Goal: Task Accomplishment & Management: Use online tool/utility

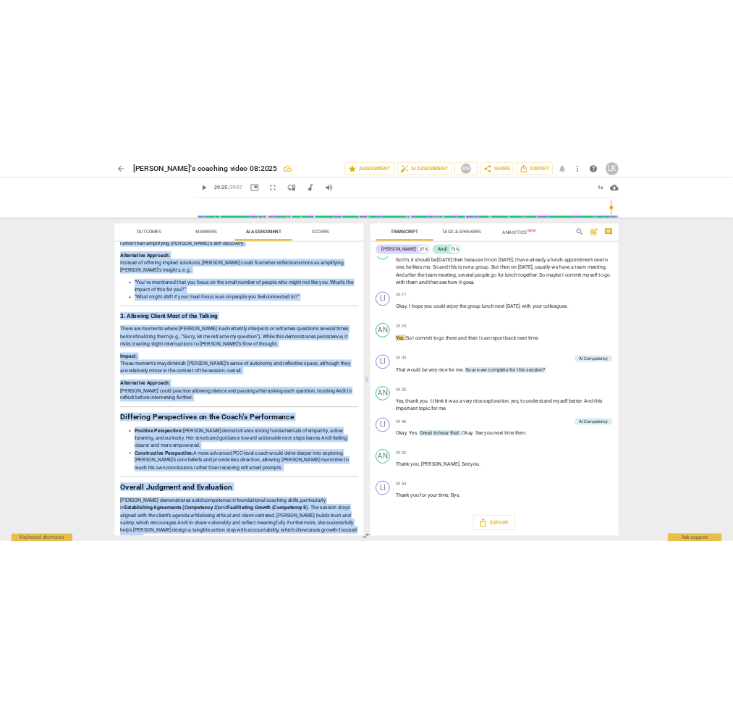
scroll to position [1950, 0]
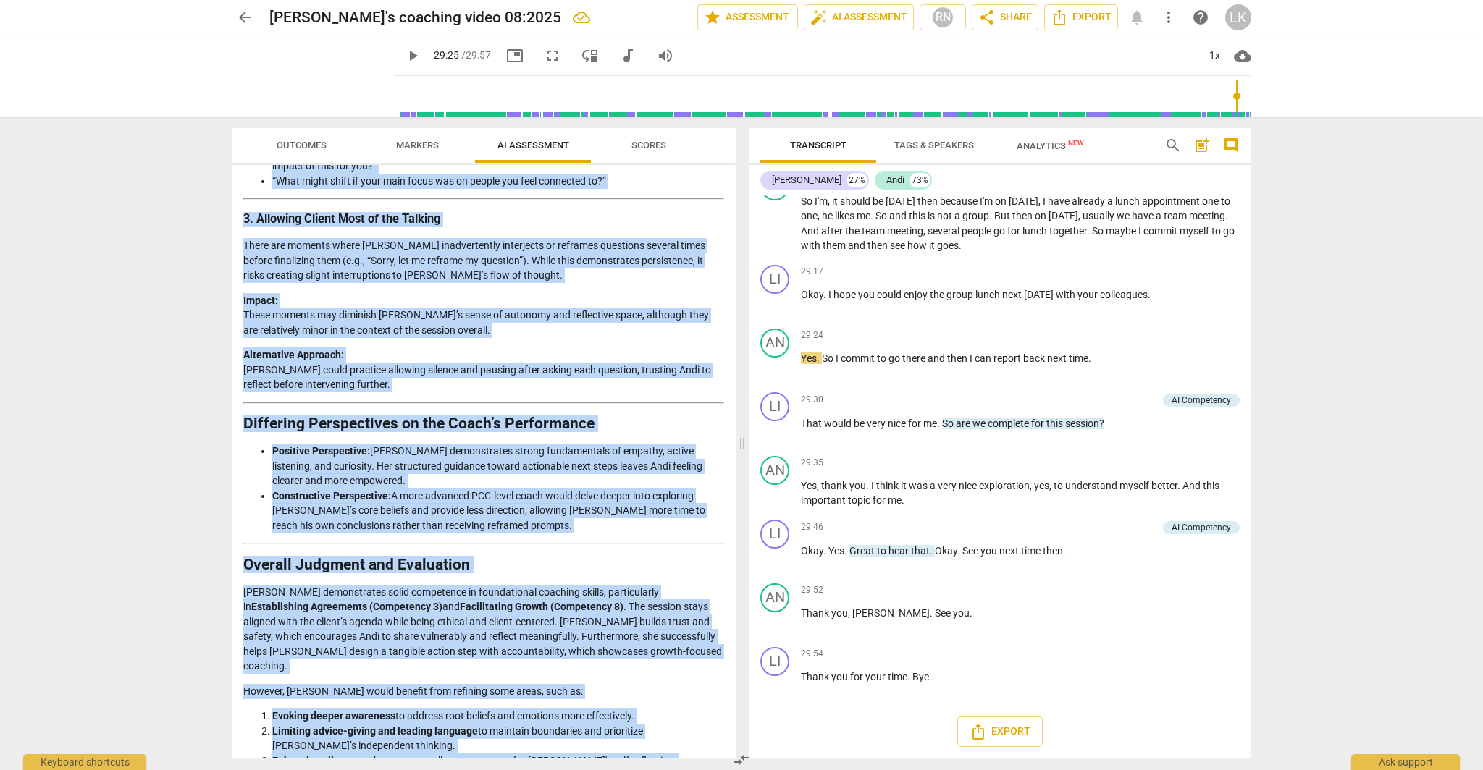
drag, startPoint x: 243, startPoint y: 211, endPoint x: 489, endPoint y: 770, distance: 610.1
click at [489, 770] on div "Outcomes Markers AI Assessment Scores Disclaimer: AI can make mistakes. Consult…" at bounding box center [480, 444] width 521 height 654
copy div "Detailed Analysis of the Coaching Session Below is an analysis of the coaching …"
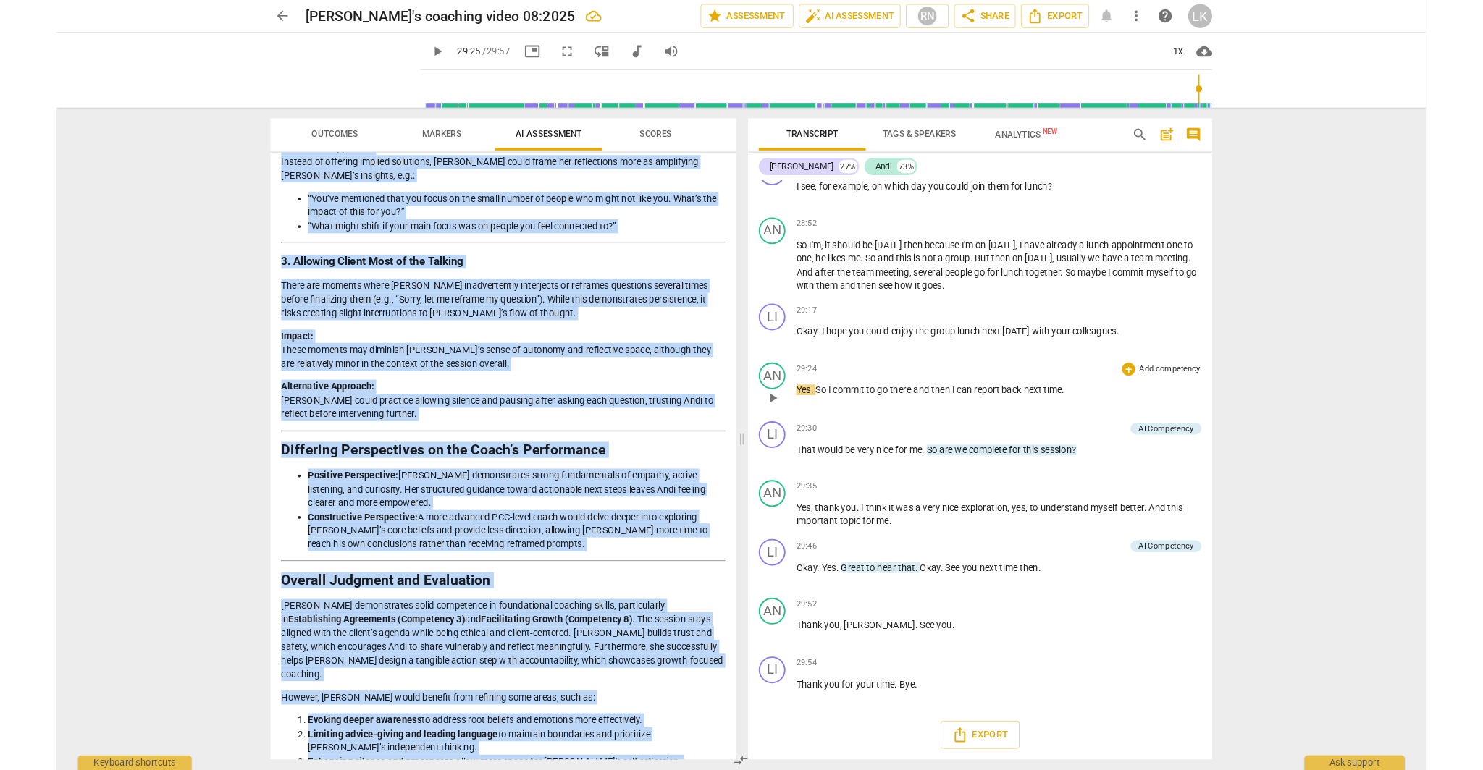
scroll to position [6313, 0]
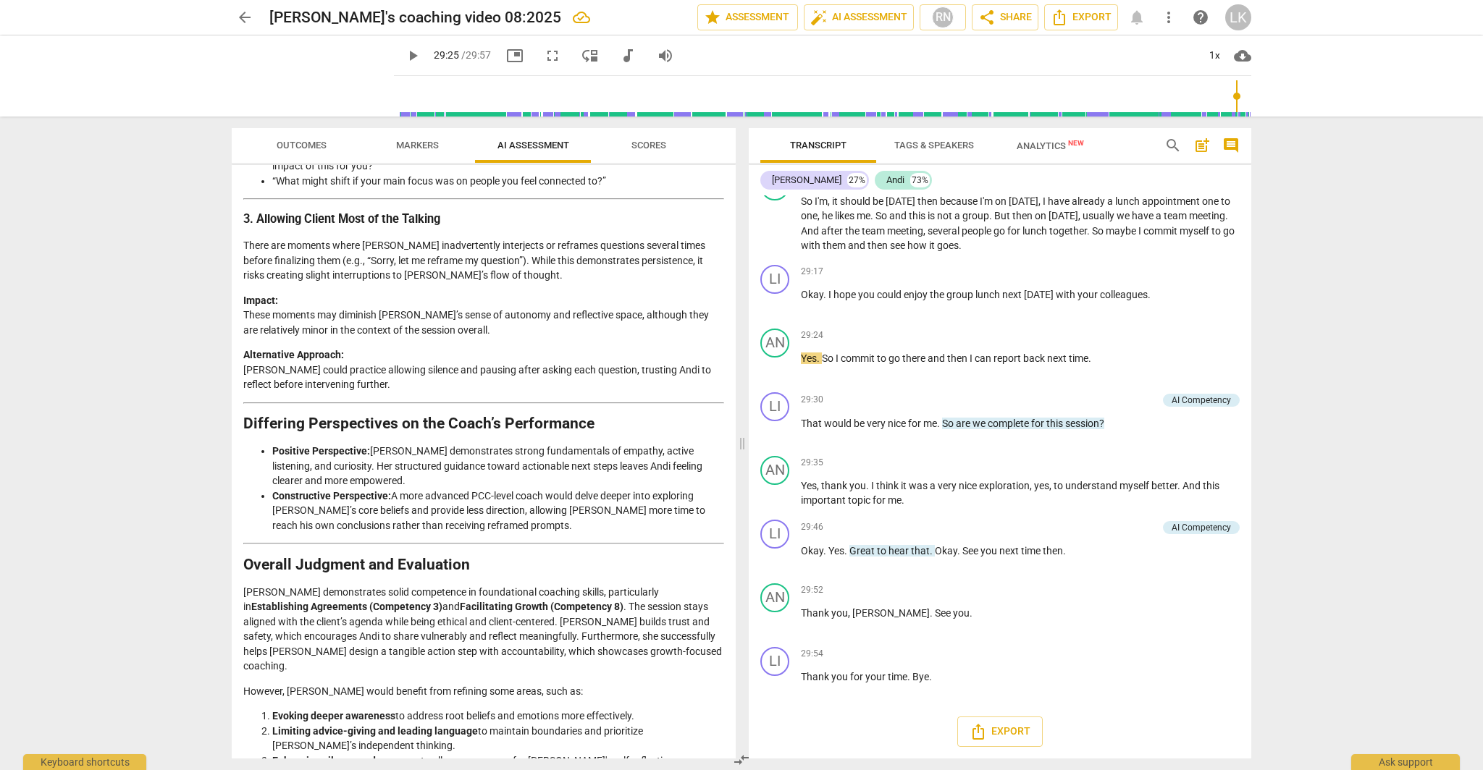
click at [1362, 400] on div "arrow_back Lisa's coaching video 08:2025 edit star Assessment auto_fix_high AI …" at bounding box center [741, 385] width 1483 height 770
click at [293, 148] on span "Outcomes" at bounding box center [302, 145] width 50 height 11
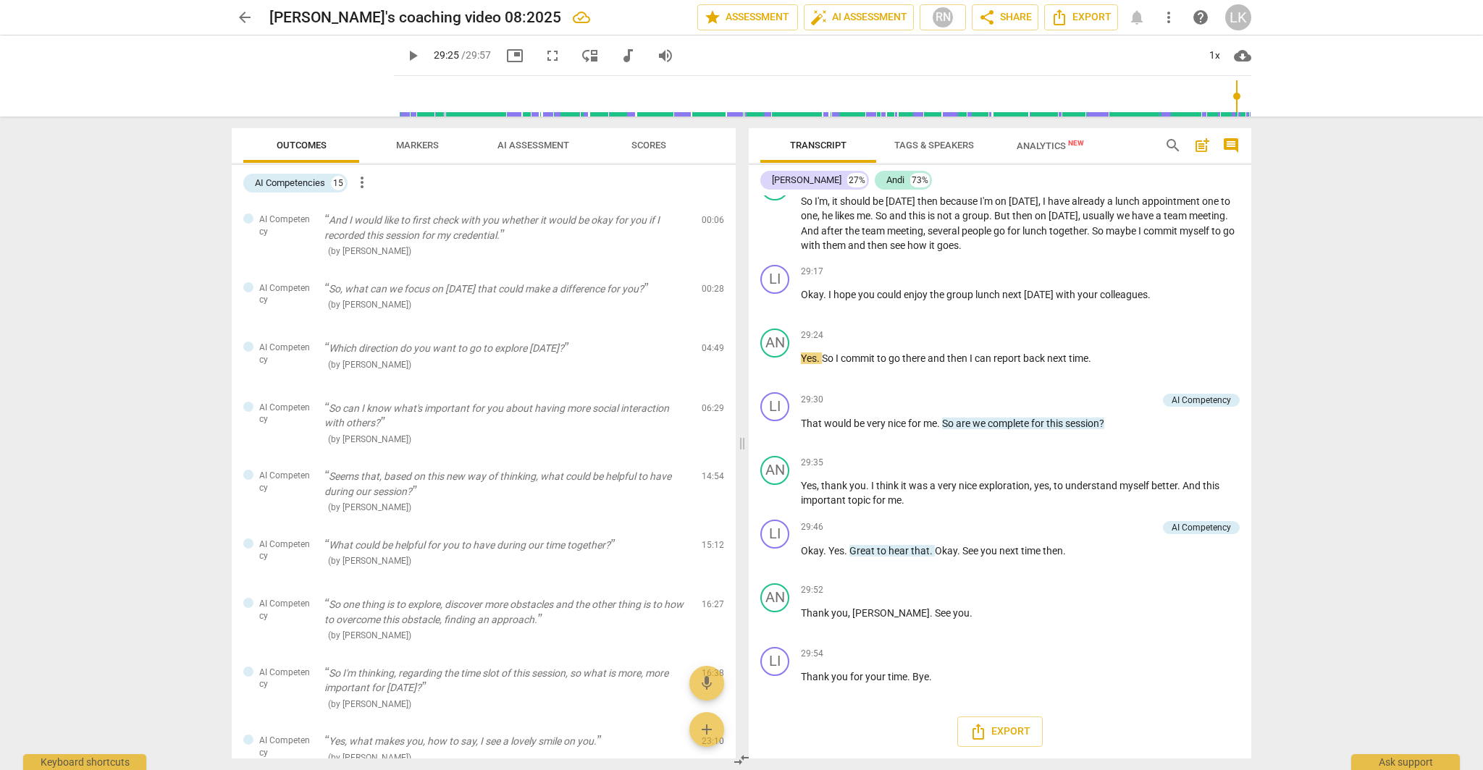
click at [500, 151] on span "AI Assessment" at bounding box center [533, 146] width 106 height 20
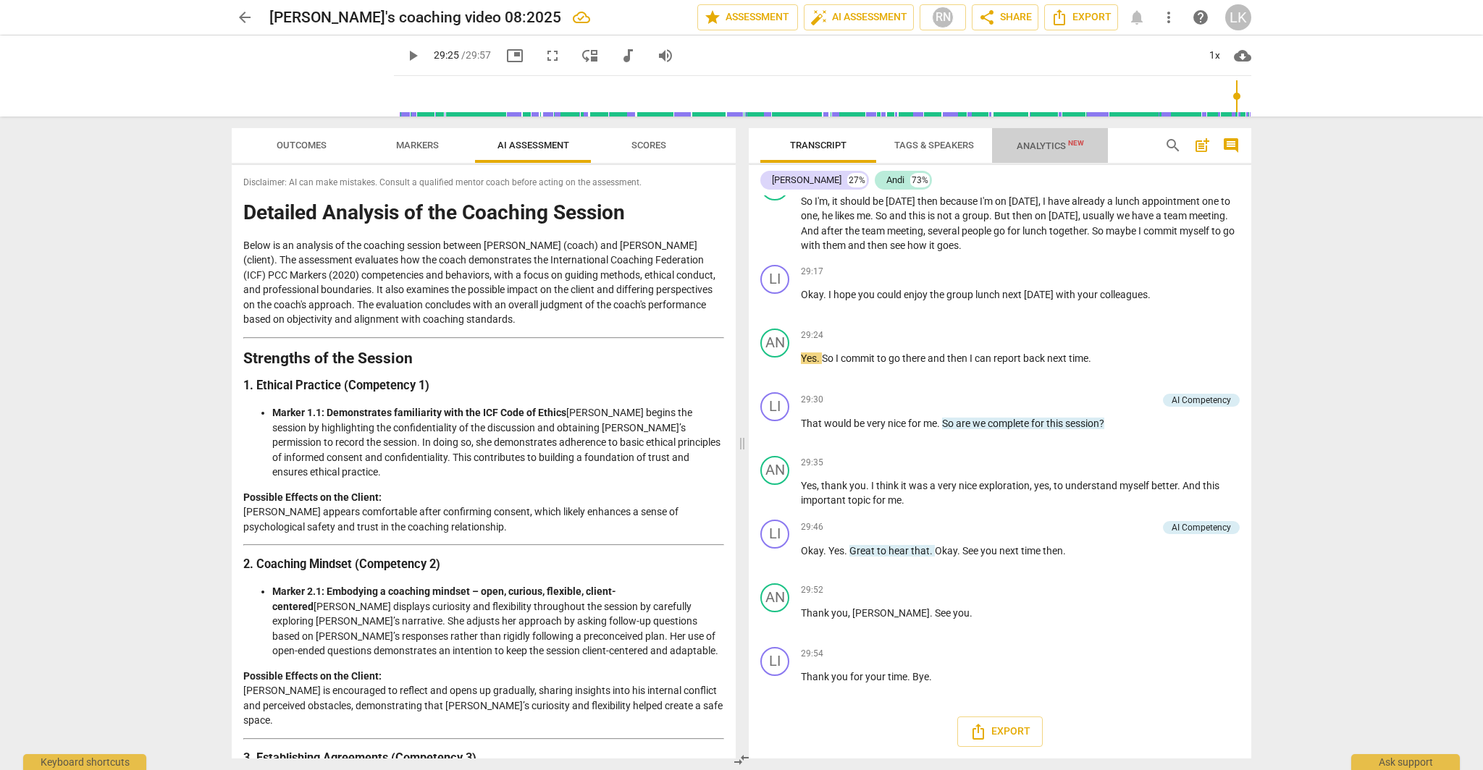
click at [1040, 139] on span "Analytics New" at bounding box center [1050, 146] width 102 height 22
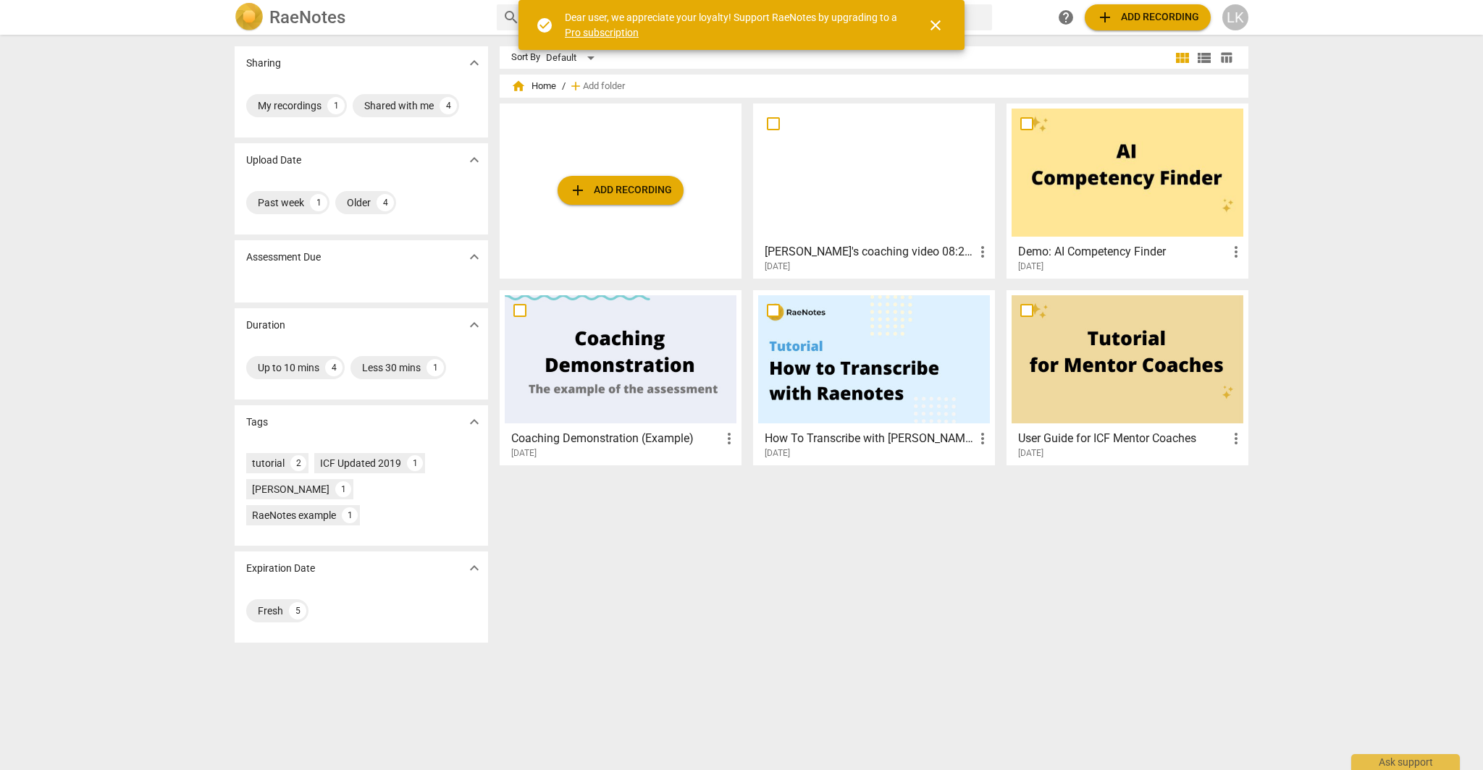
click at [880, 211] on div at bounding box center [874, 173] width 232 height 128
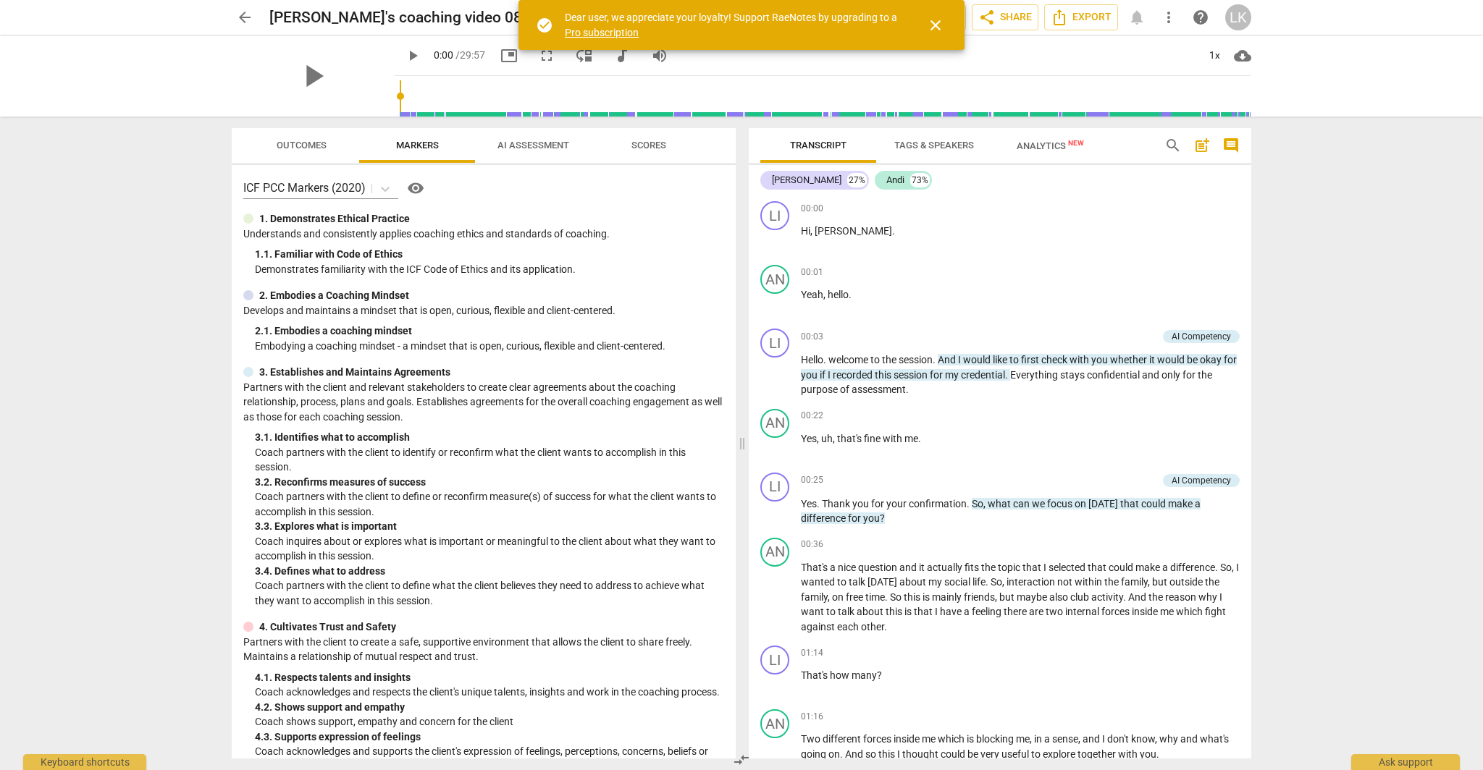
click at [545, 148] on span "AI Assessment" at bounding box center [533, 145] width 72 height 11
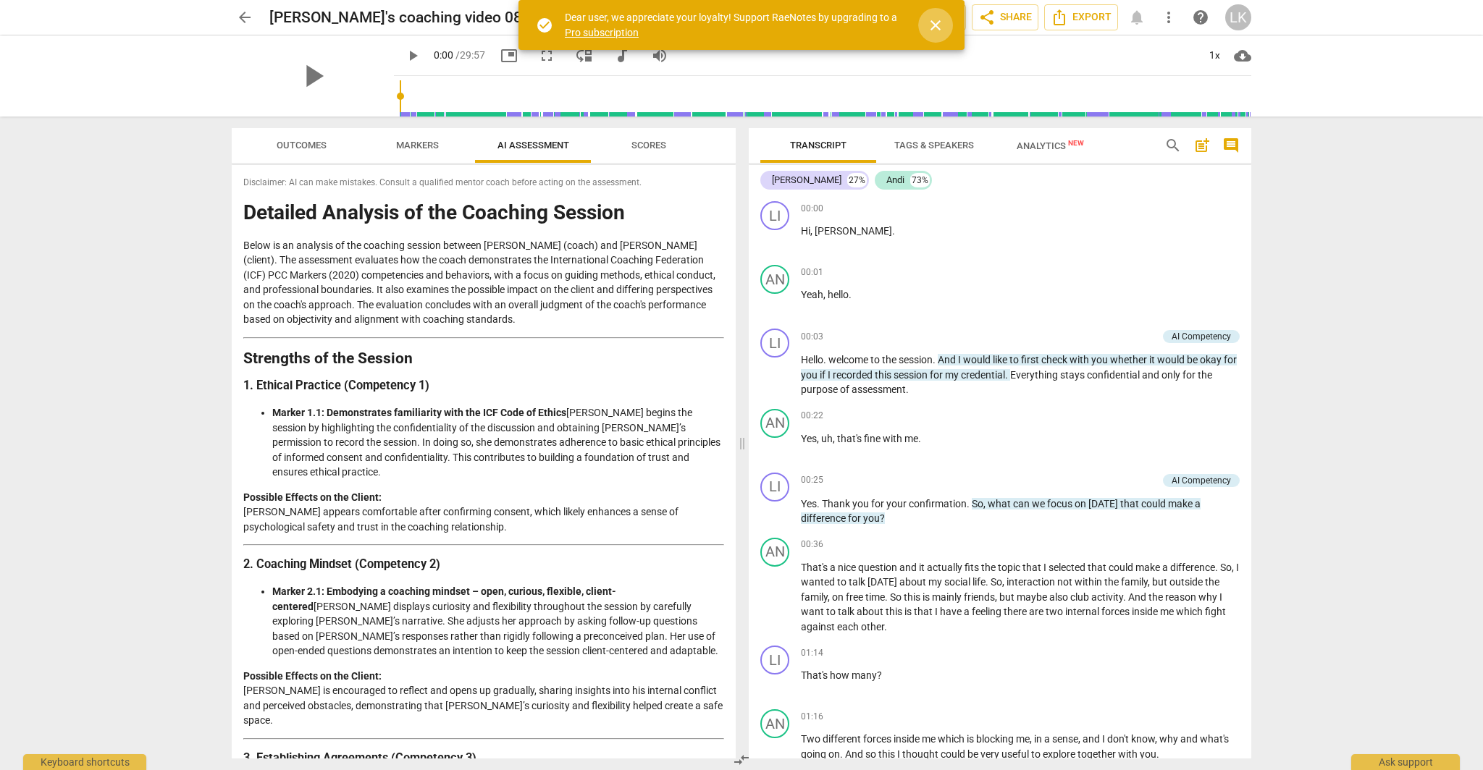
click at [931, 30] on span "close" at bounding box center [935, 25] width 17 height 17
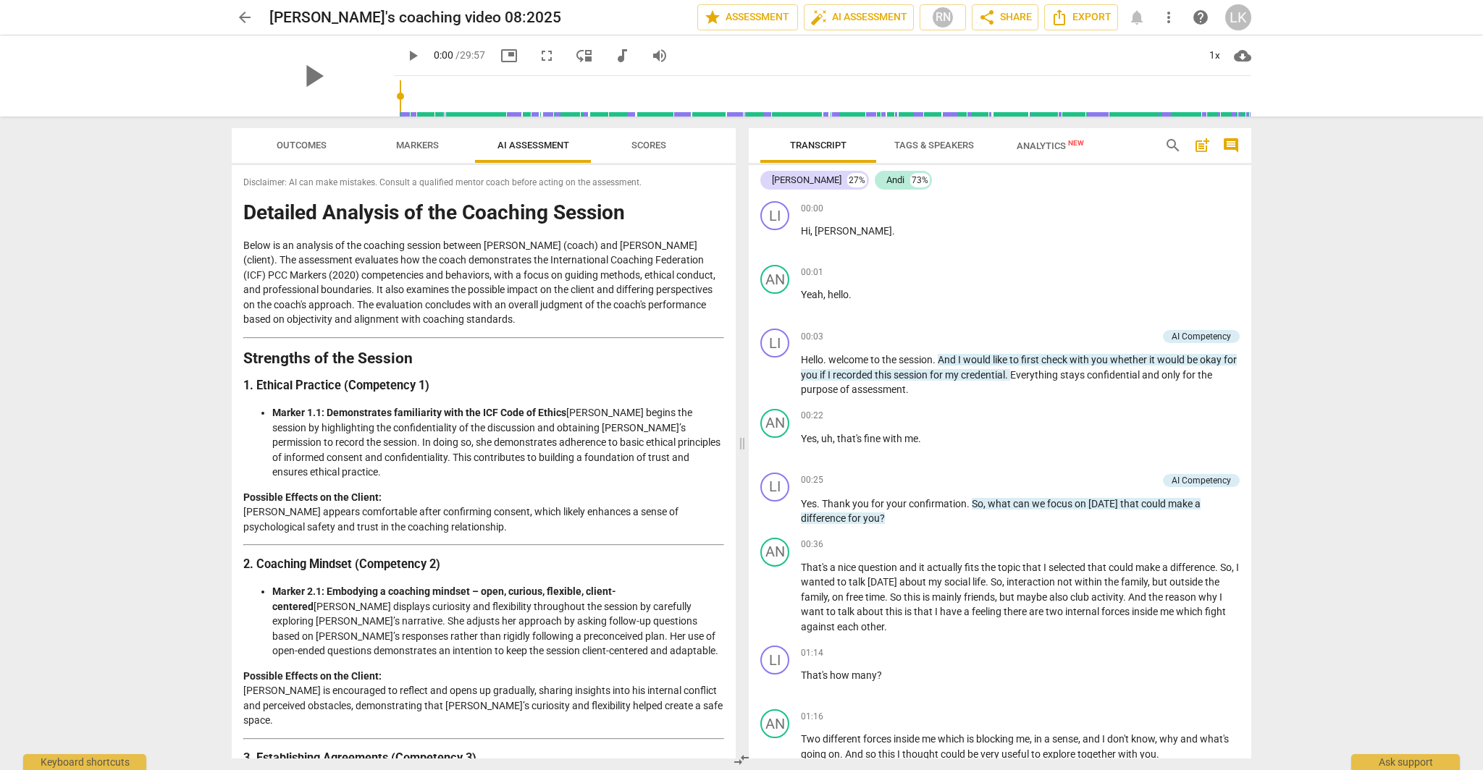
click at [1236, 17] on div "LK" at bounding box center [1238, 17] width 26 height 26
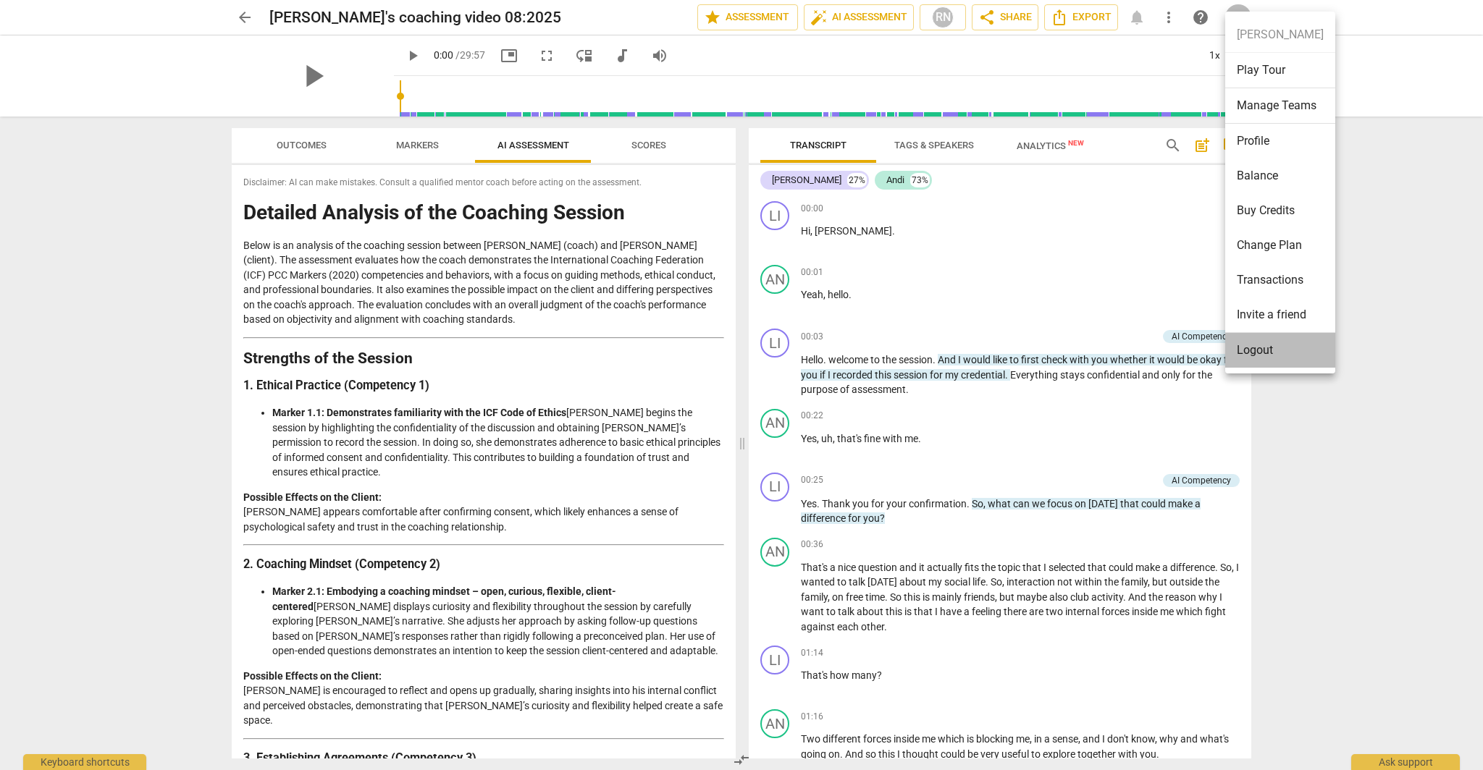
click at [1286, 346] on li "Logout" at bounding box center [1280, 350] width 110 height 35
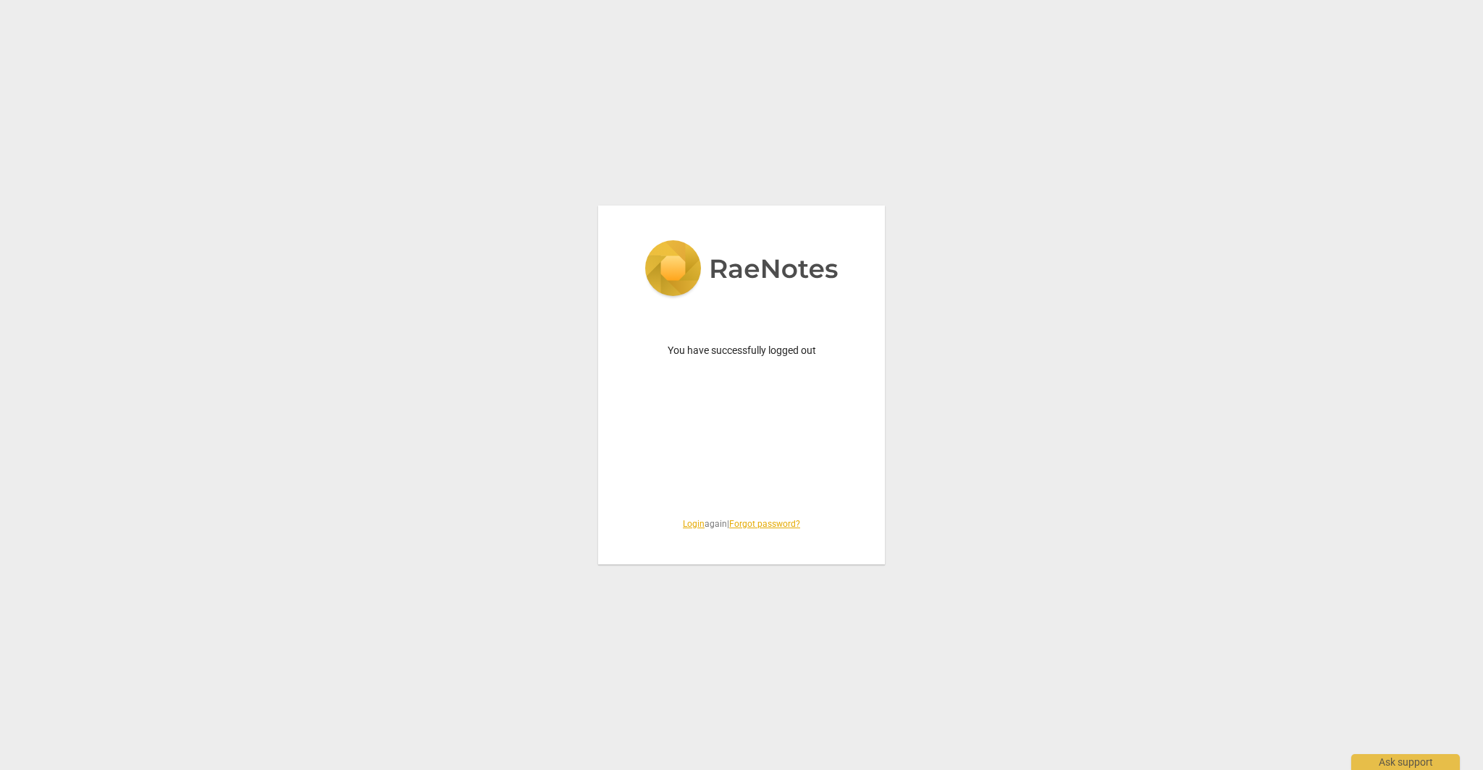
click at [686, 526] on link "Login" at bounding box center [694, 524] width 22 height 10
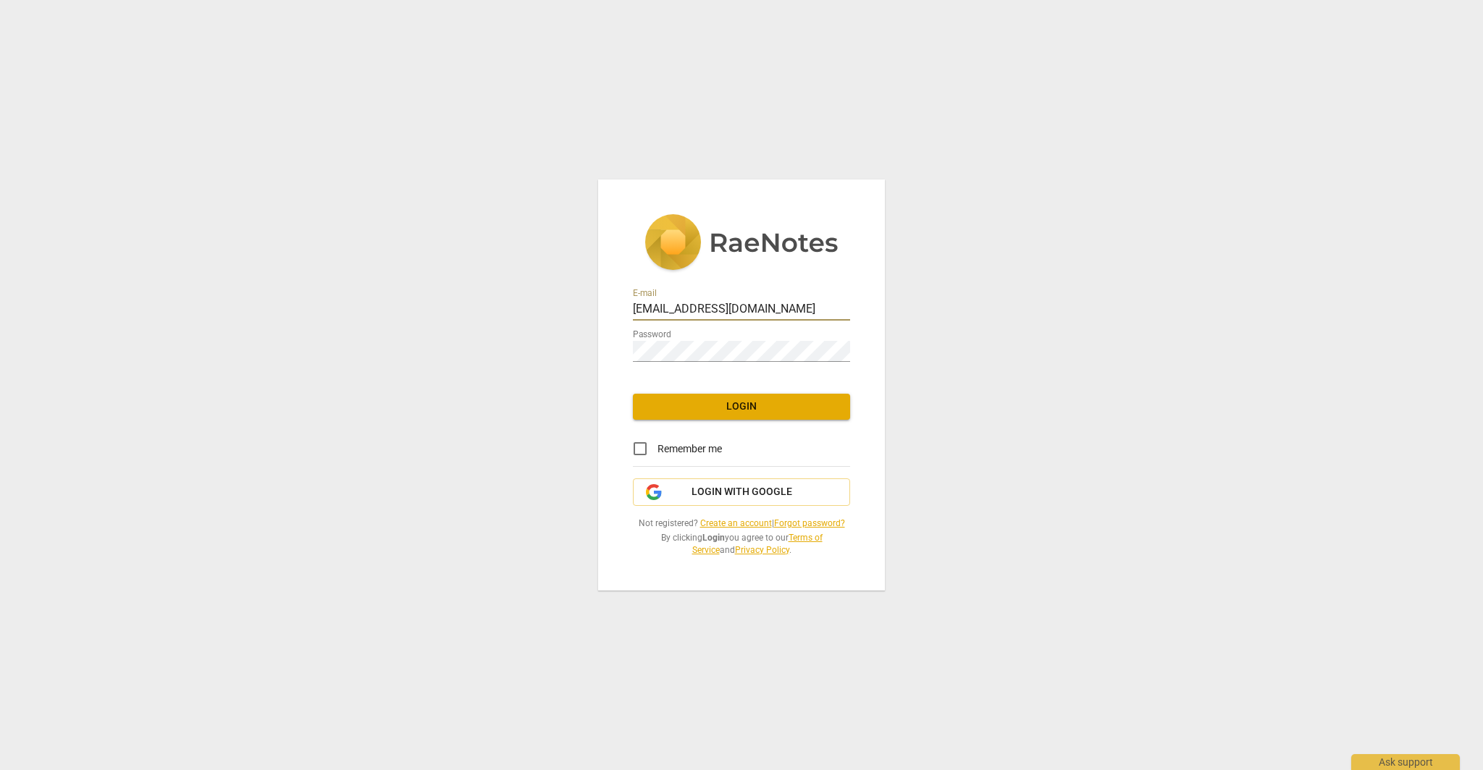
click at [762, 314] on input "[EMAIL_ADDRESS][DOMAIN_NAME]" at bounding box center [741, 310] width 217 height 21
type input "[EMAIL_ADDRESS][DOMAIN_NAME]"
click at [755, 404] on span "Login" at bounding box center [741, 407] width 194 height 14
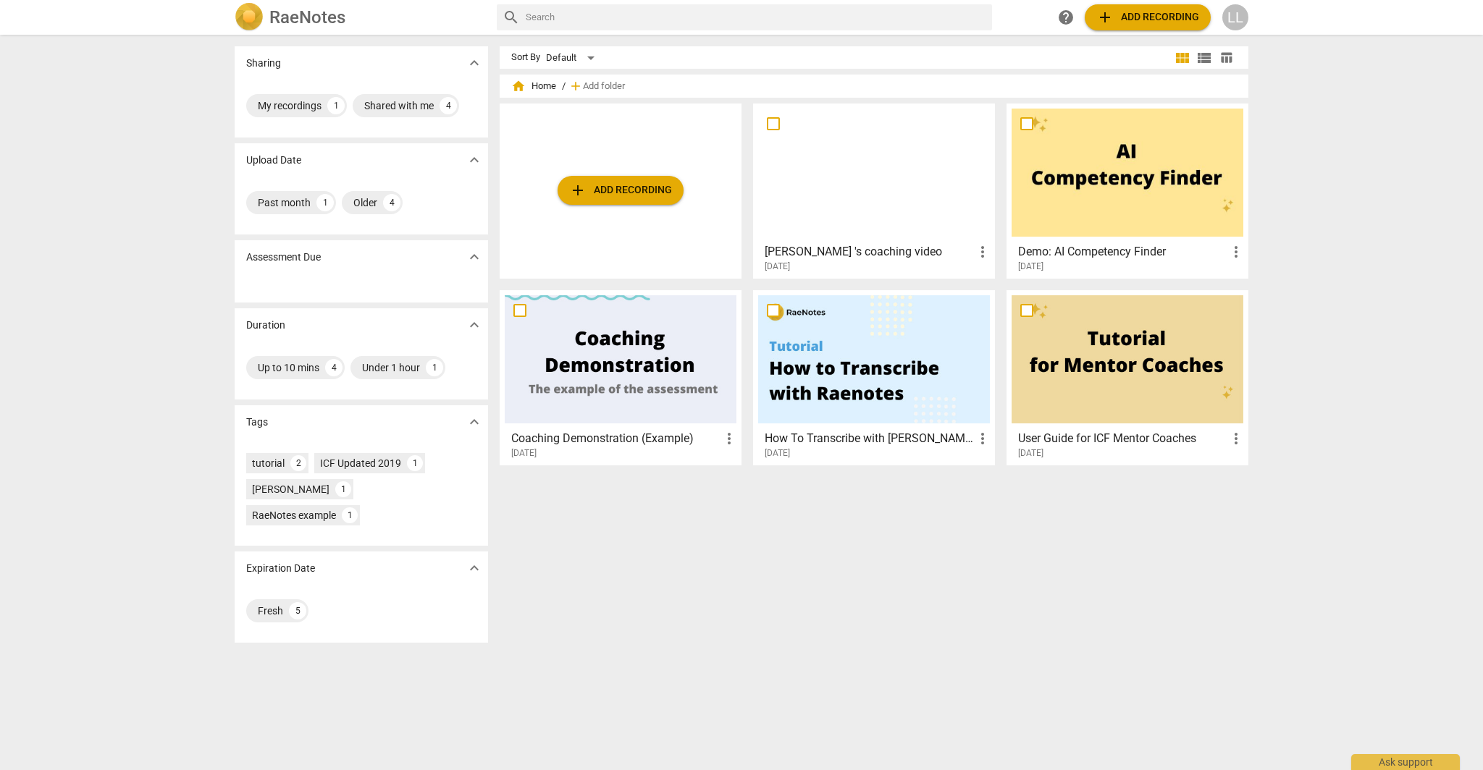
click at [884, 203] on div at bounding box center [874, 173] width 232 height 128
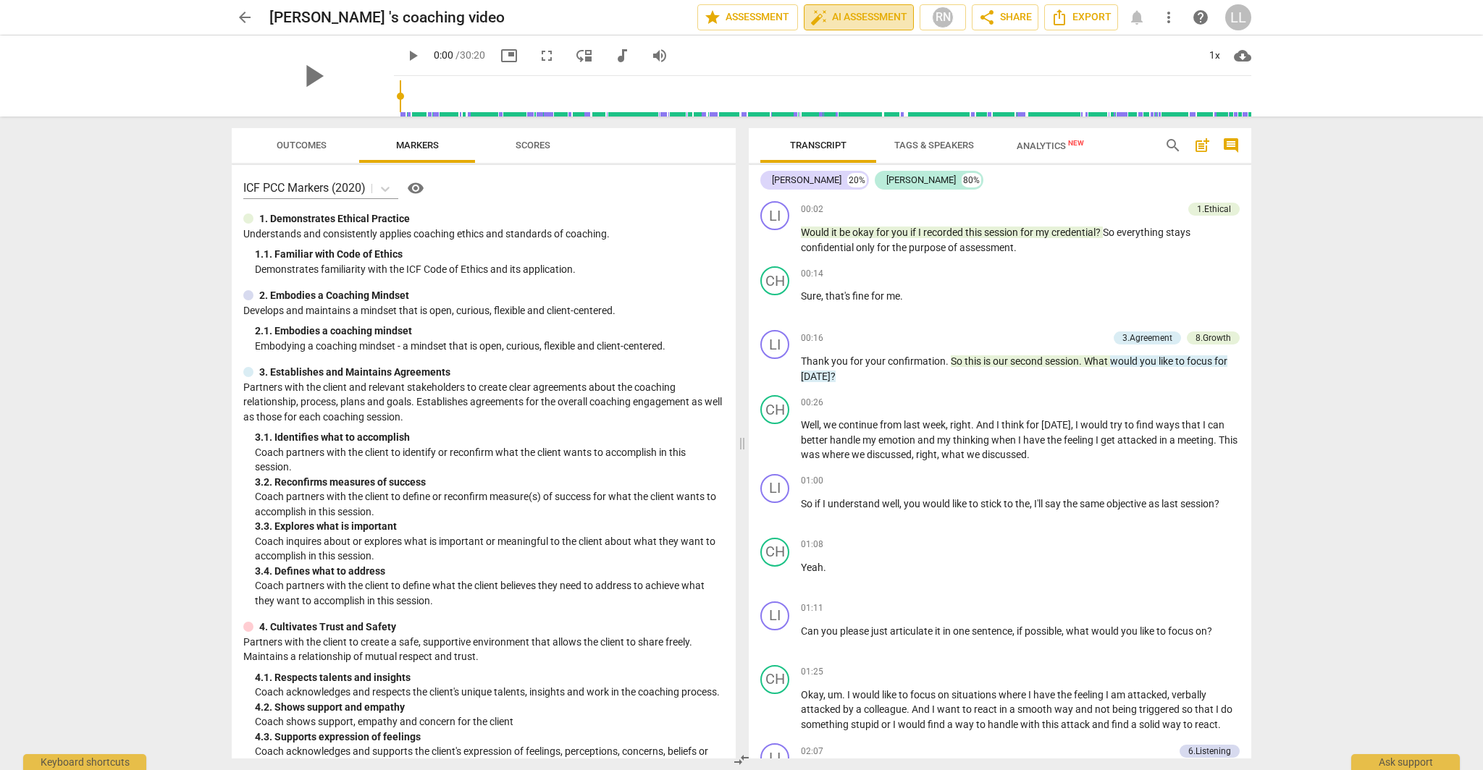
click at [849, 25] on span "auto_fix_high AI Assessment" at bounding box center [858, 17] width 97 height 17
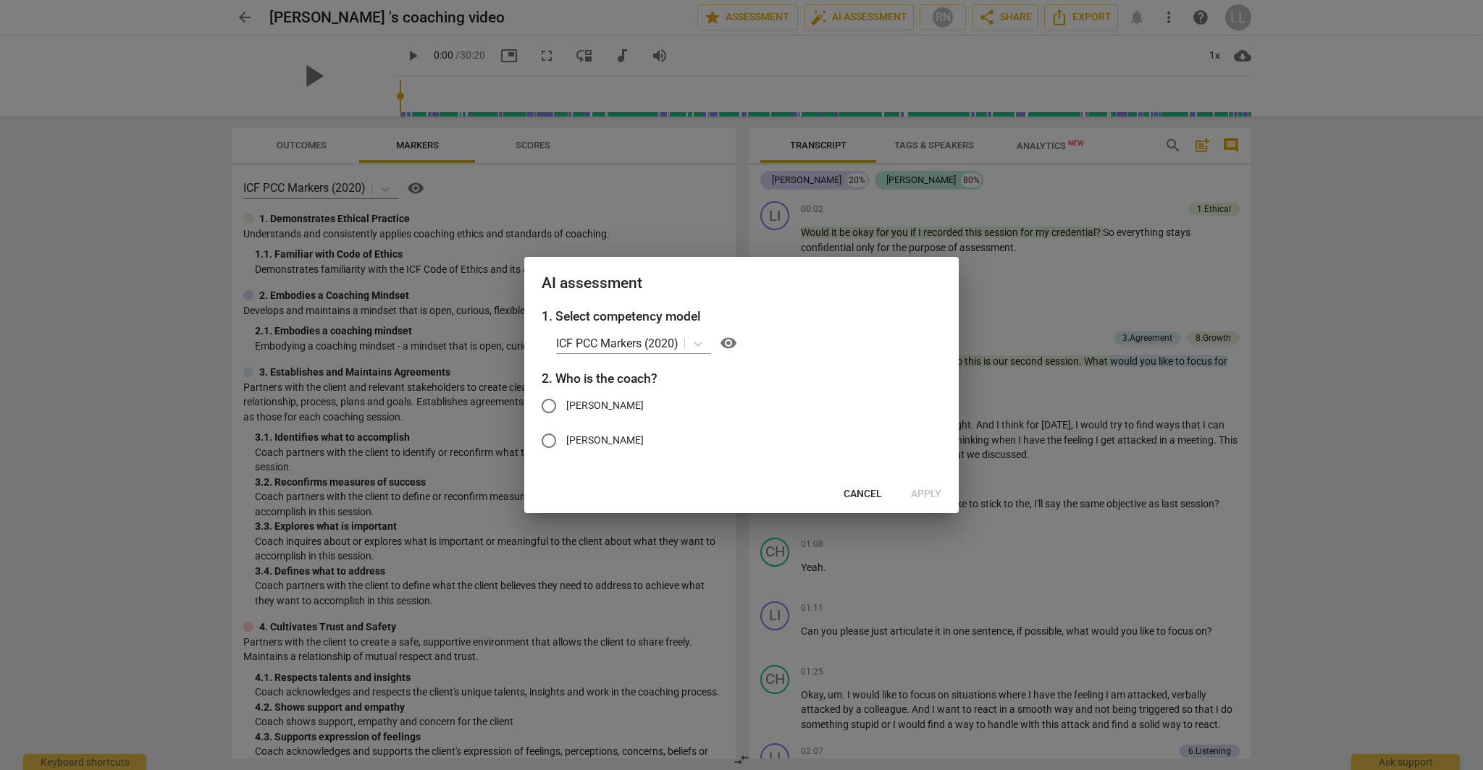
click at [548, 409] on input "[PERSON_NAME]" at bounding box center [548, 406] width 35 height 35
radio input "true"
click at [921, 497] on span "Apply" at bounding box center [926, 494] width 30 height 14
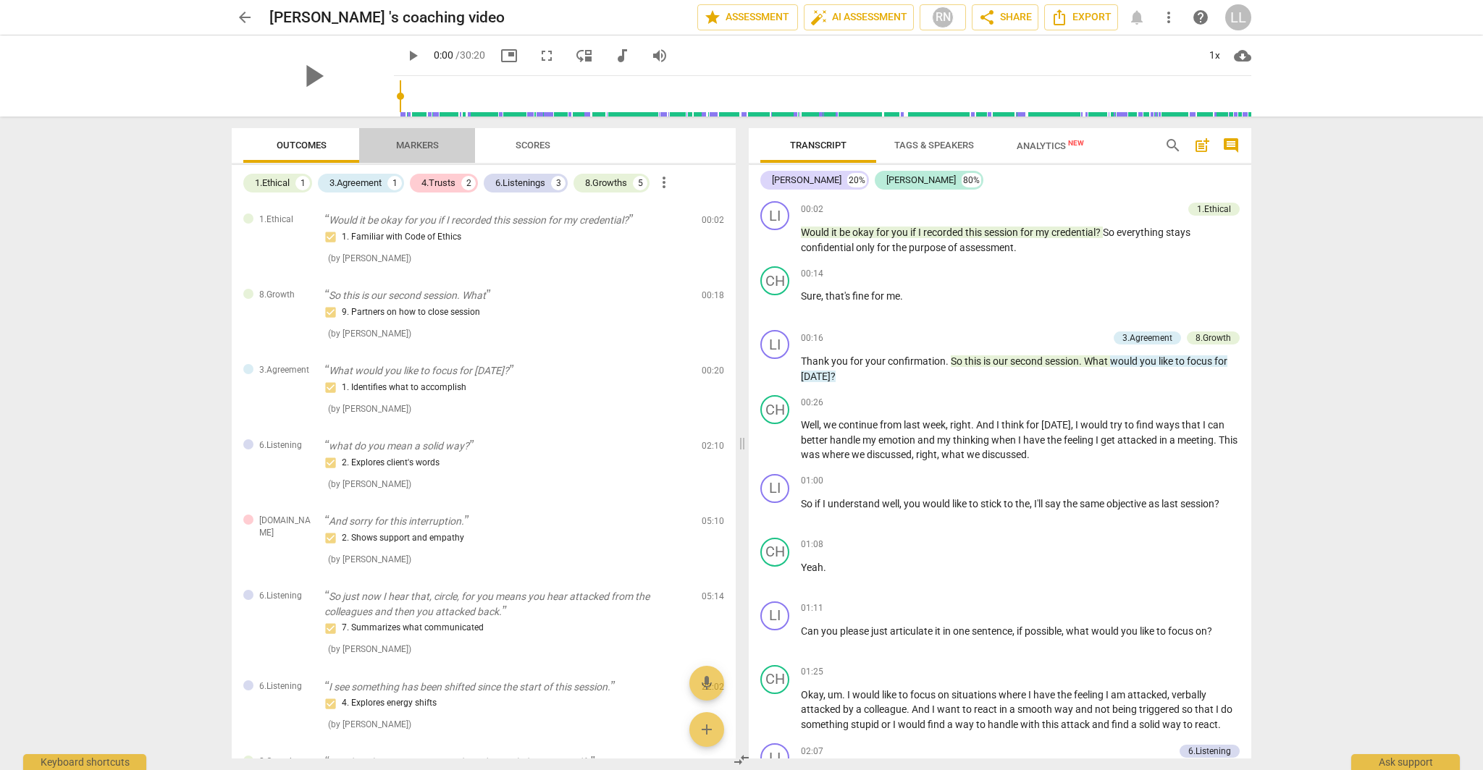
click at [413, 154] on span "Markers" at bounding box center [417, 146] width 77 height 20
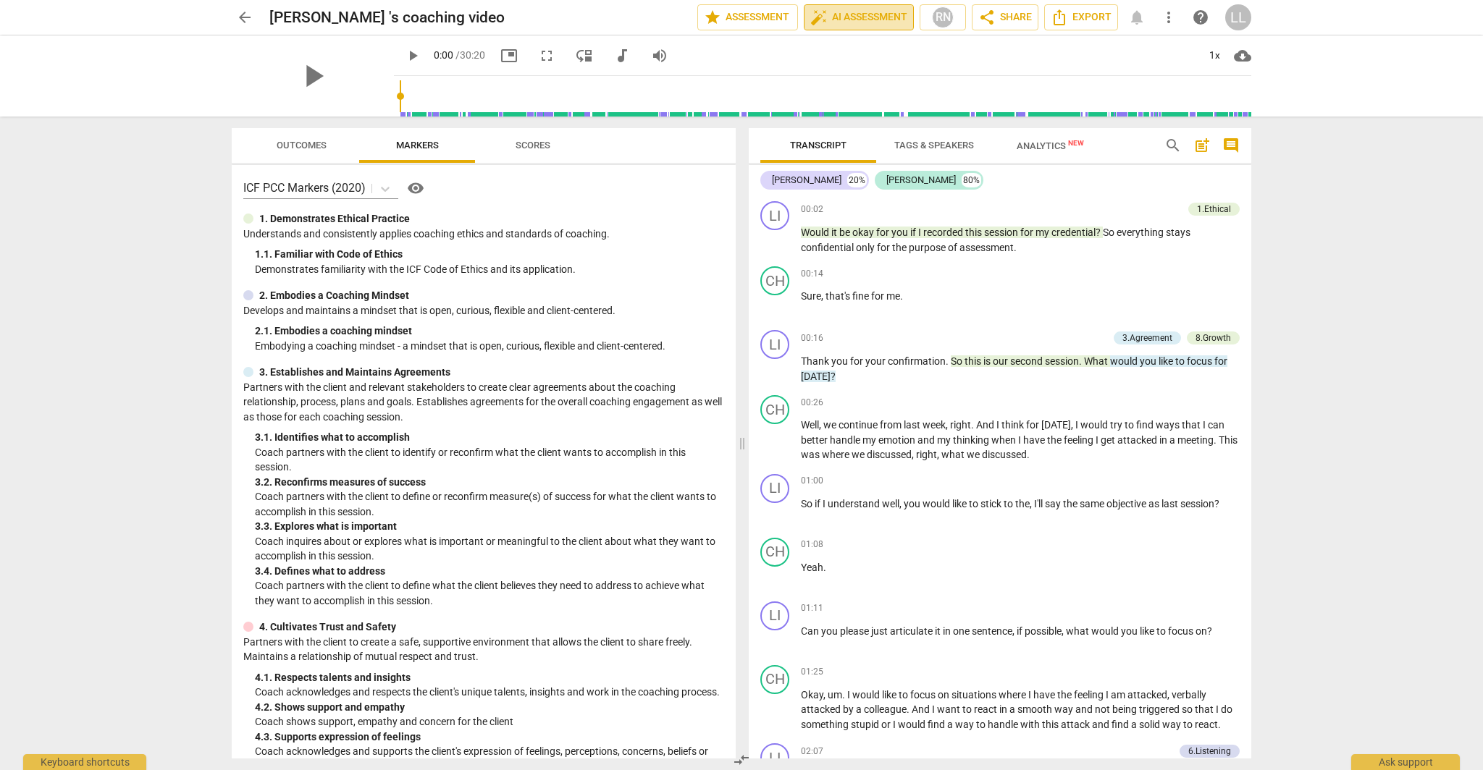
click at [842, 23] on span "auto_fix_high AI Assessment" at bounding box center [858, 17] width 97 height 17
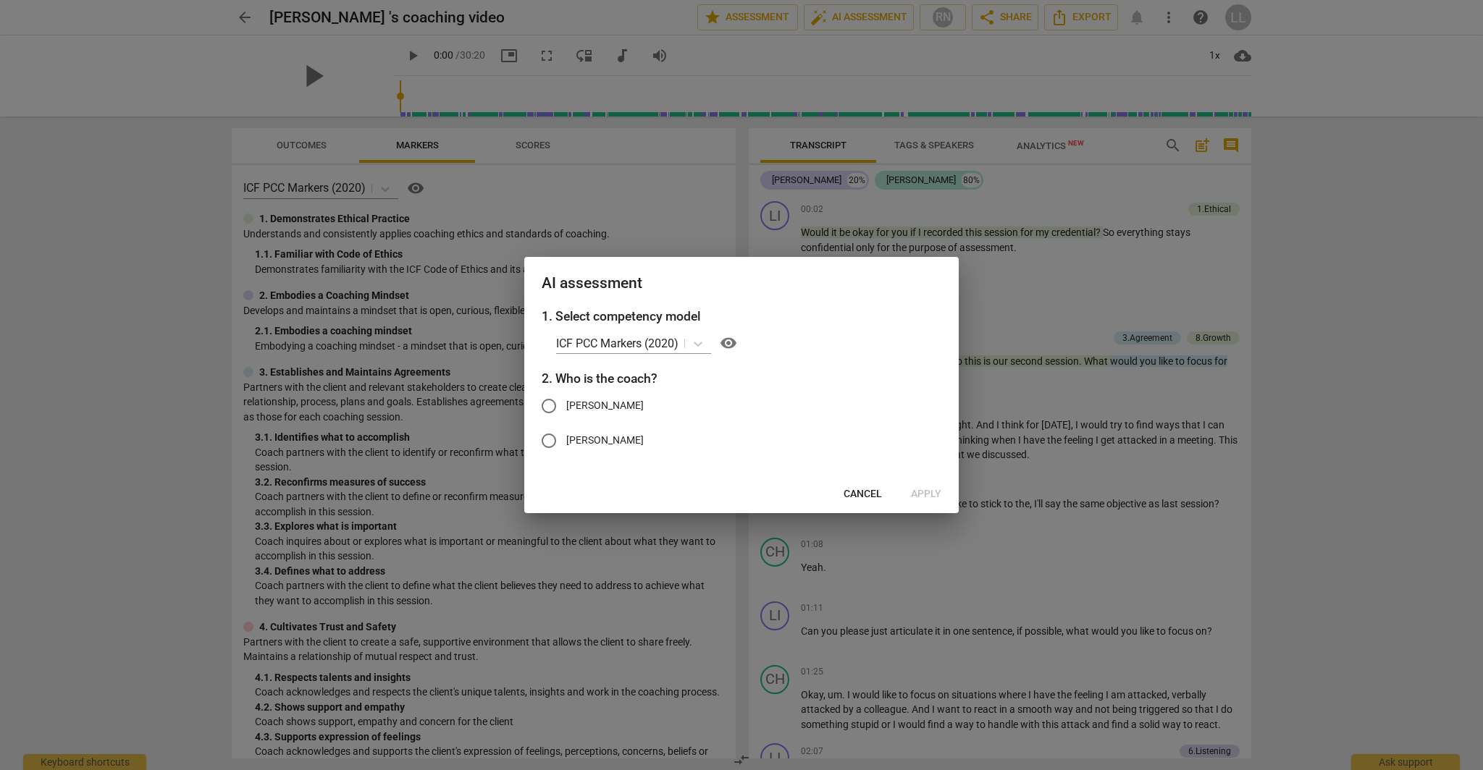
click at [552, 411] on input "[PERSON_NAME]" at bounding box center [548, 406] width 35 height 35
radio input "true"
click at [917, 493] on span "Apply" at bounding box center [926, 494] width 30 height 14
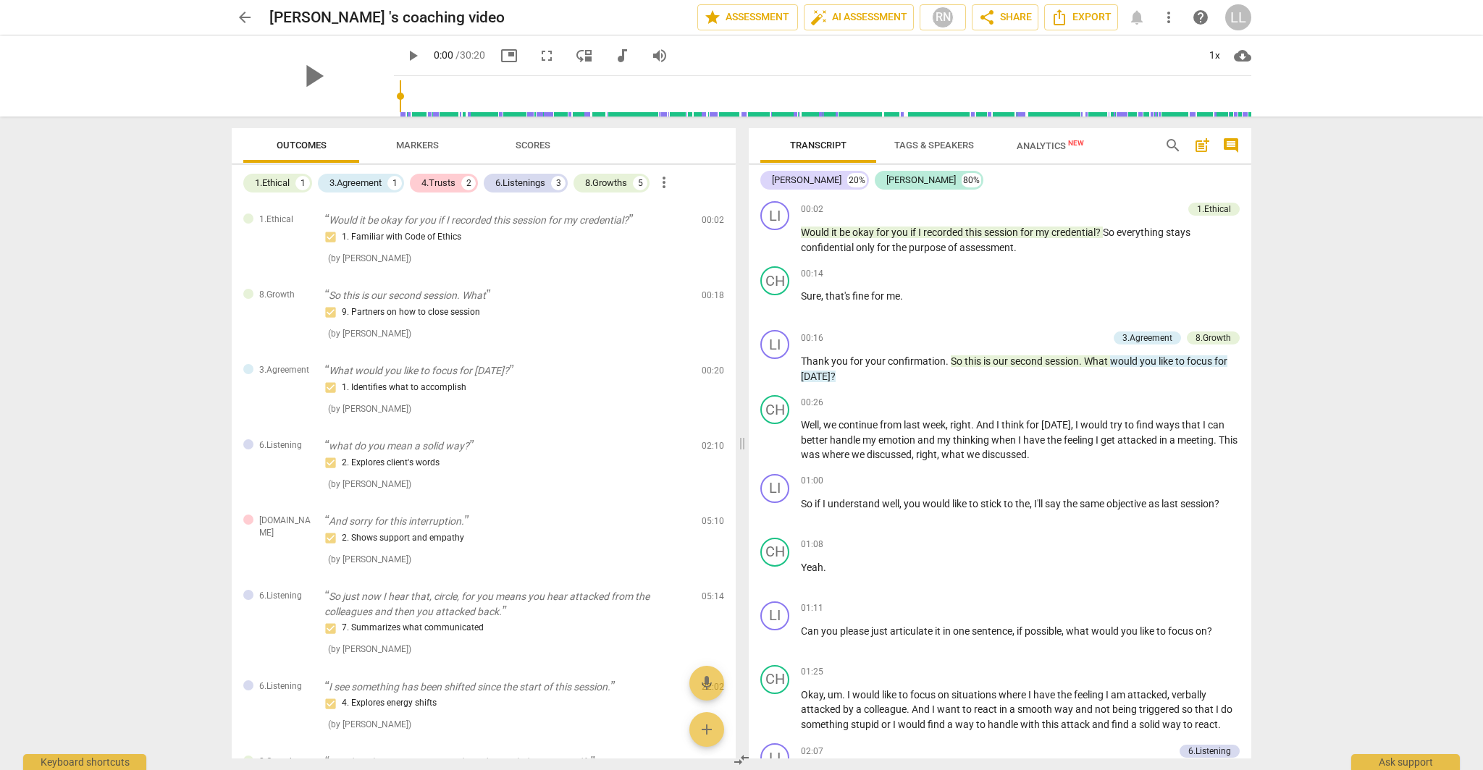
click at [425, 143] on span "Markers" at bounding box center [417, 145] width 43 height 11
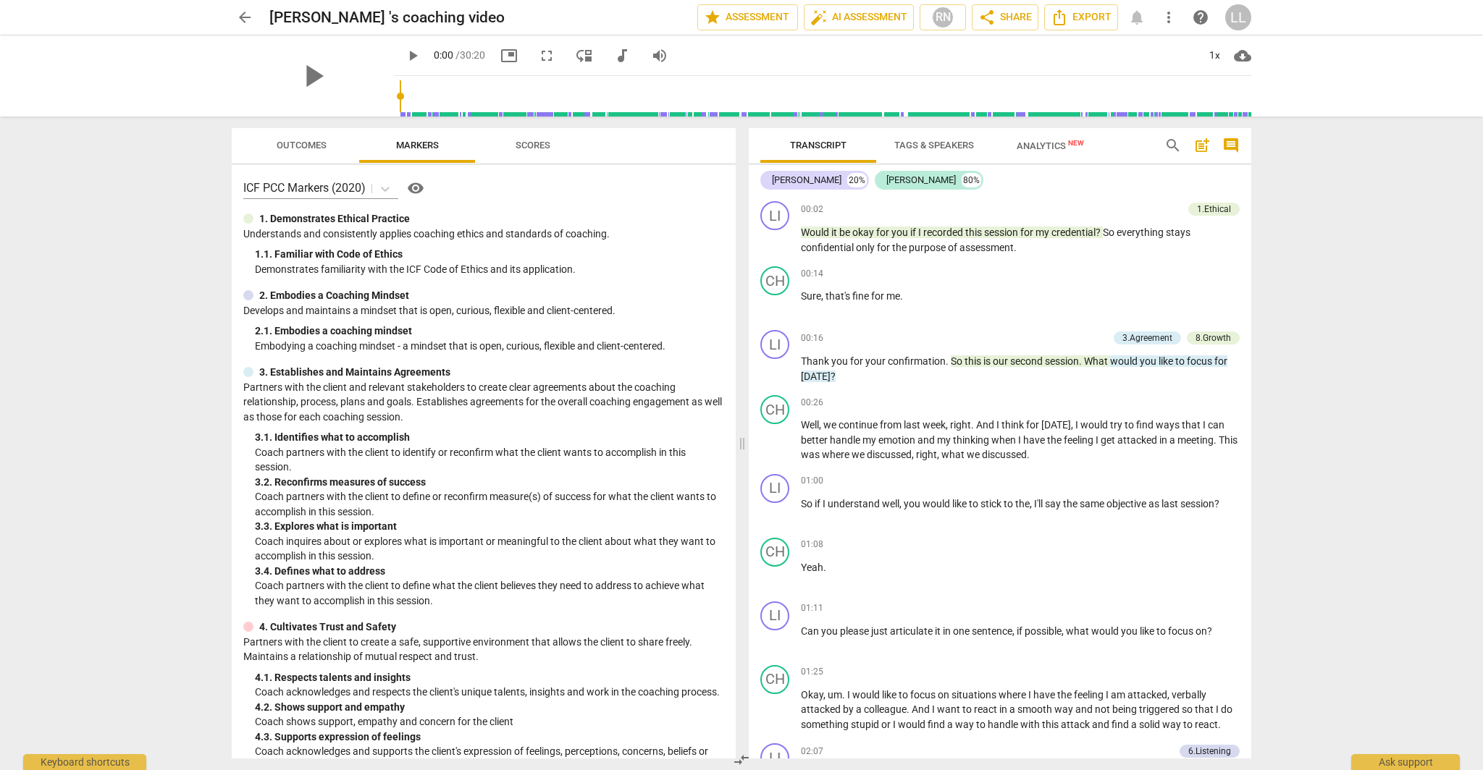
click at [516, 152] on span "Scores" at bounding box center [533, 146] width 70 height 20
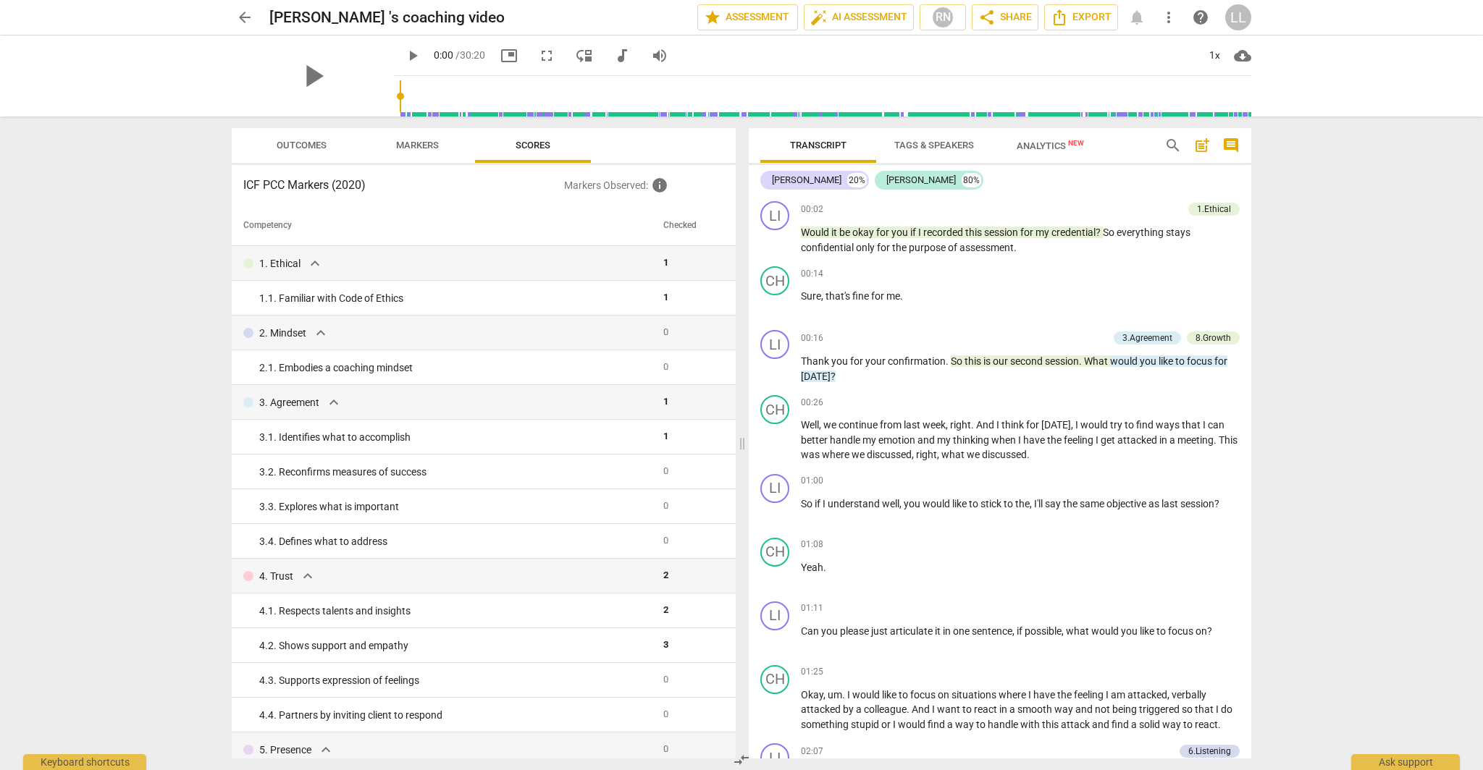
click at [304, 147] on span "Outcomes" at bounding box center [302, 145] width 50 height 11
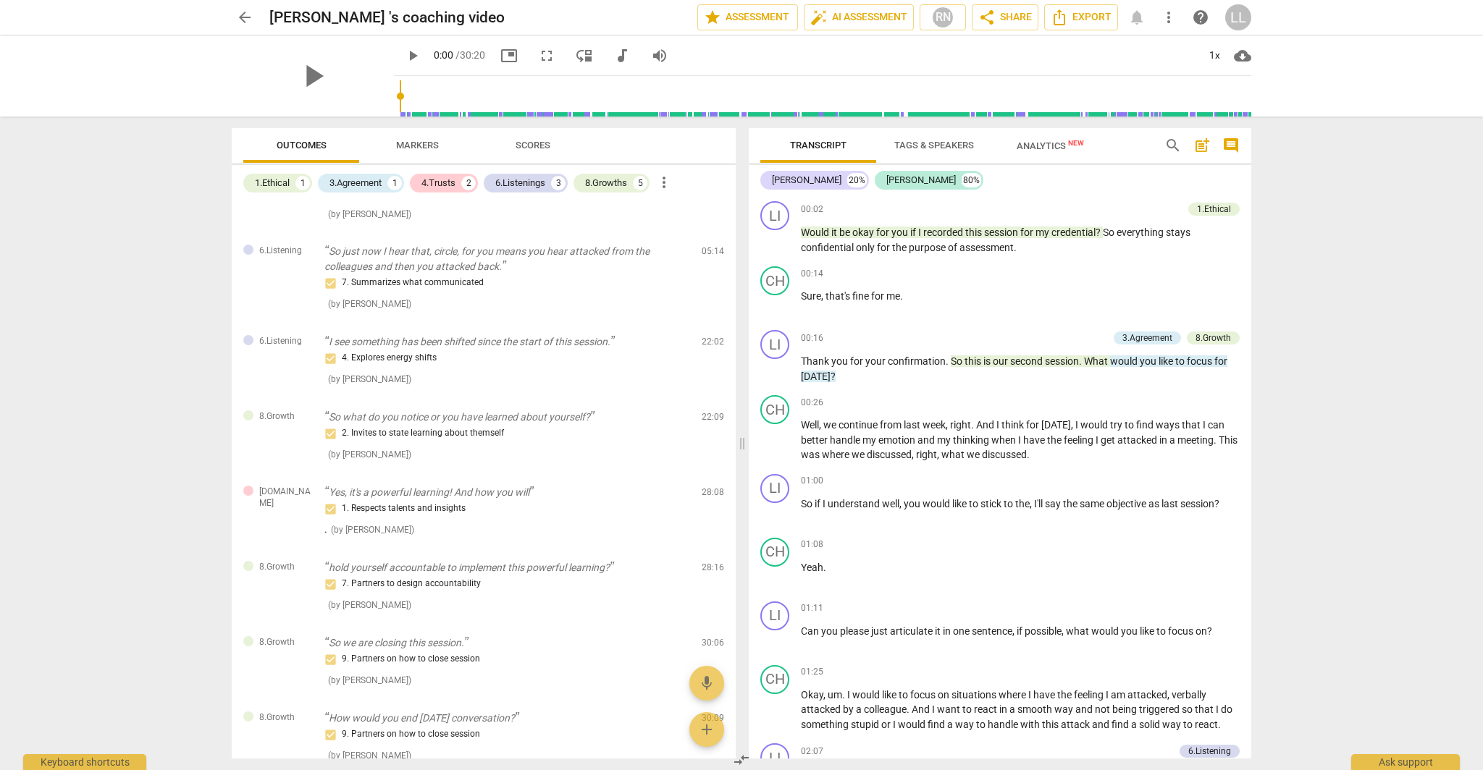
scroll to position [433, 0]
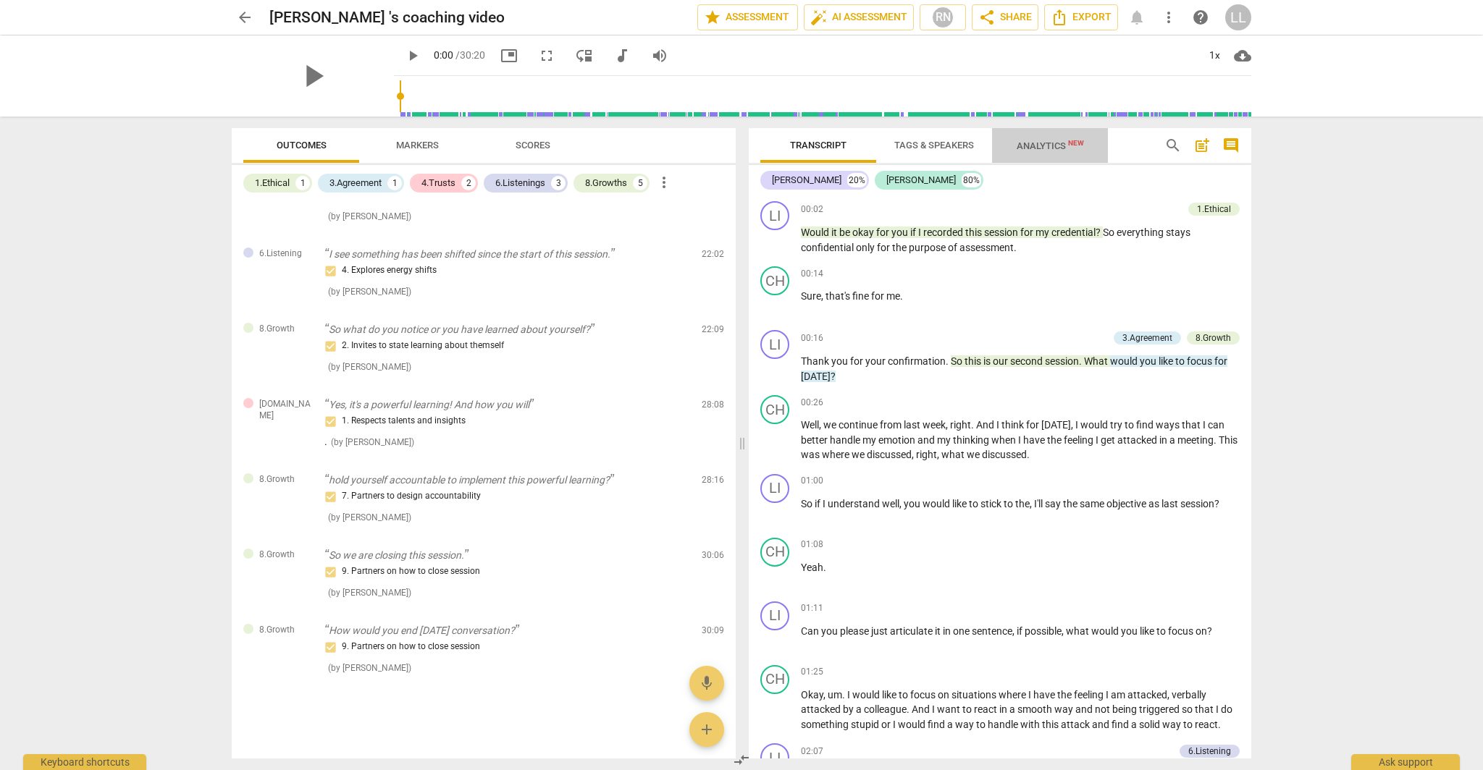
click at [1042, 146] on span "Analytics New" at bounding box center [1050, 145] width 67 height 11
